Goal: Check status: Check status

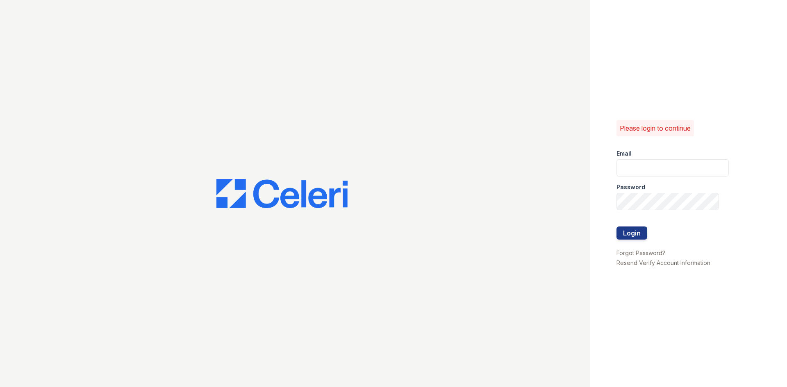
type input "wadams@trinity-pm.com"
click at [629, 240] on div at bounding box center [672, 244] width 112 height 8
click at [632, 236] on button "Login" at bounding box center [631, 233] width 31 height 13
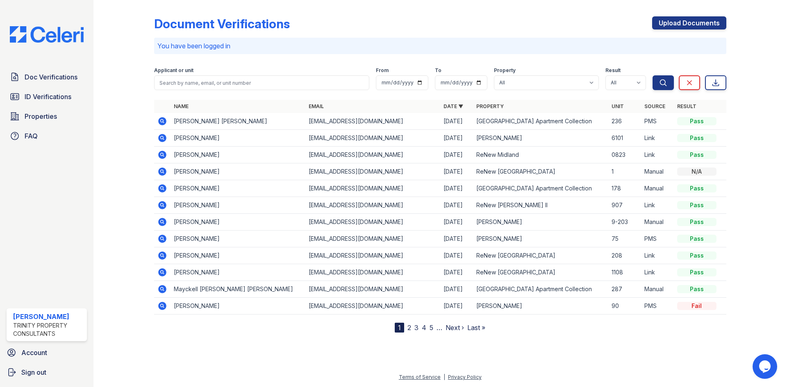
click at [164, 156] on icon at bounding box center [162, 155] width 8 height 8
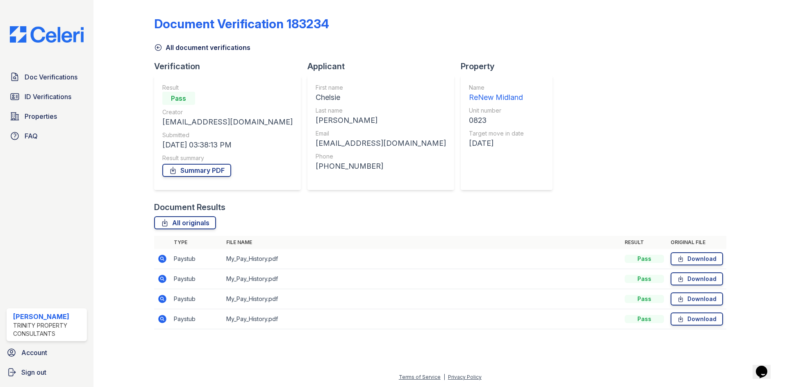
click at [159, 276] on icon at bounding box center [162, 279] width 10 height 10
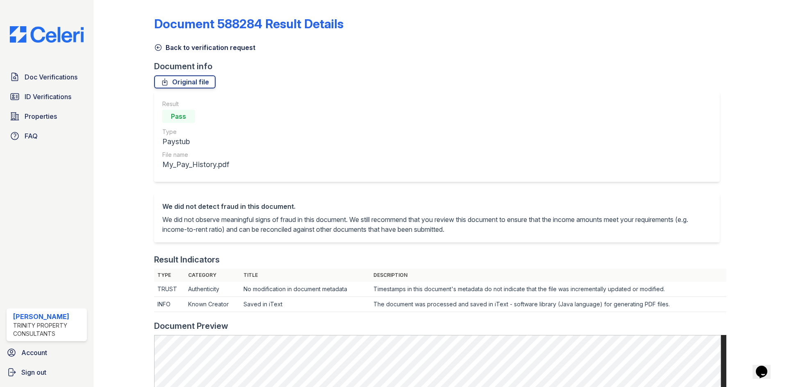
click at [167, 52] on div "Document 588284 Result Details Back to verification request Document info Origi…" at bounding box center [440, 362] width 572 height 719
click at [164, 50] on link "Back to verification request" at bounding box center [204, 48] width 101 height 10
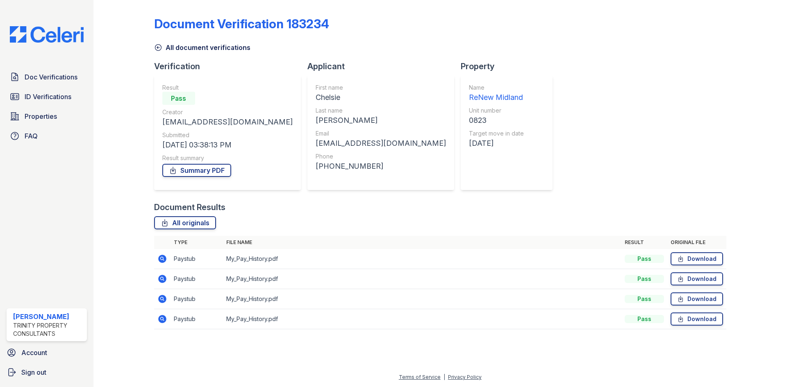
click at [165, 283] on icon at bounding box center [162, 279] width 10 height 10
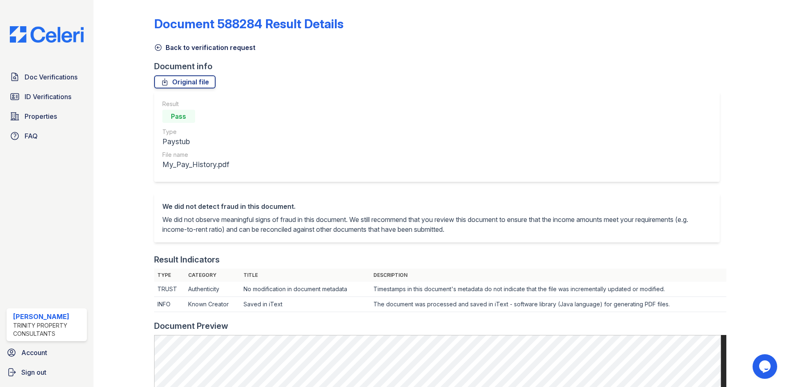
click at [158, 46] on icon at bounding box center [158, 47] width 8 height 8
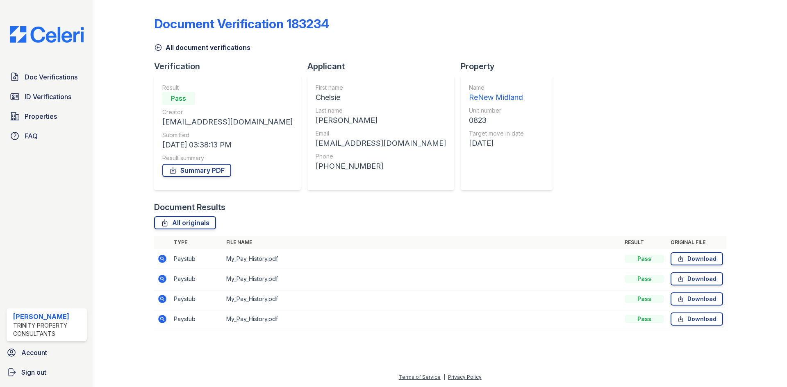
click at [165, 299] on icon at bounding box center [162, 299] width 8 height 8
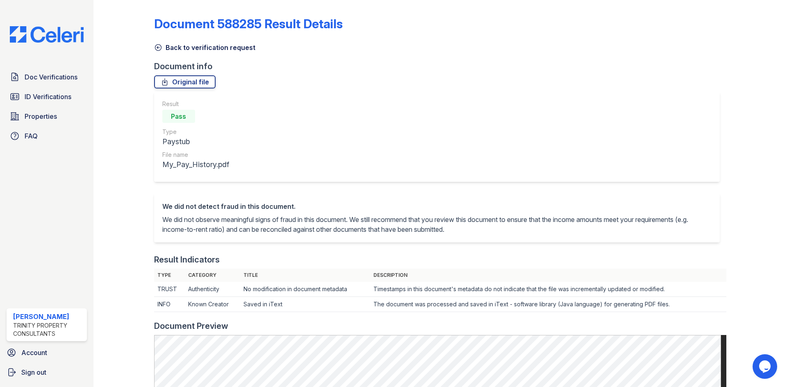
click at [160, 47] on icon at bounding box center [158, 47] width 8 height 8
